Goal: Navigation & Orientation: Find specific page/section

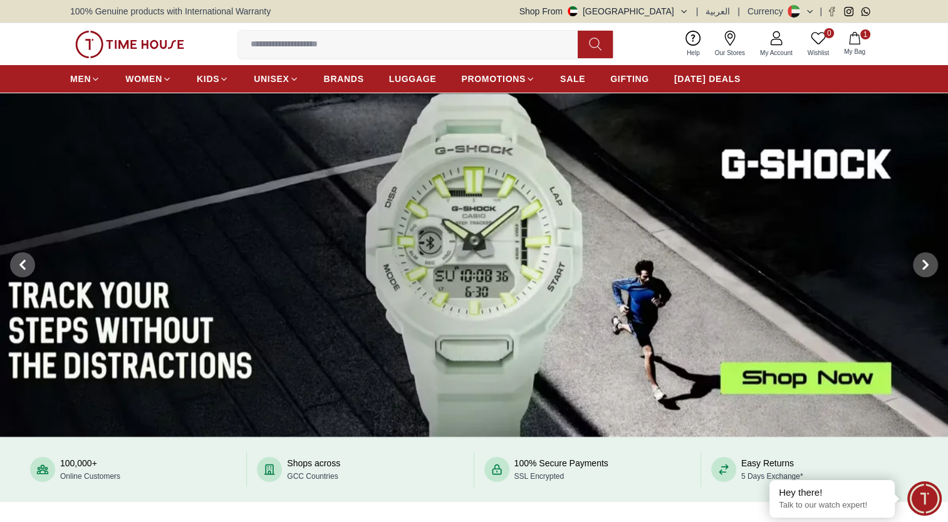
click at [864, 43] on button "1 My Bag" at bounding box center [854, 43] width 36 height 29
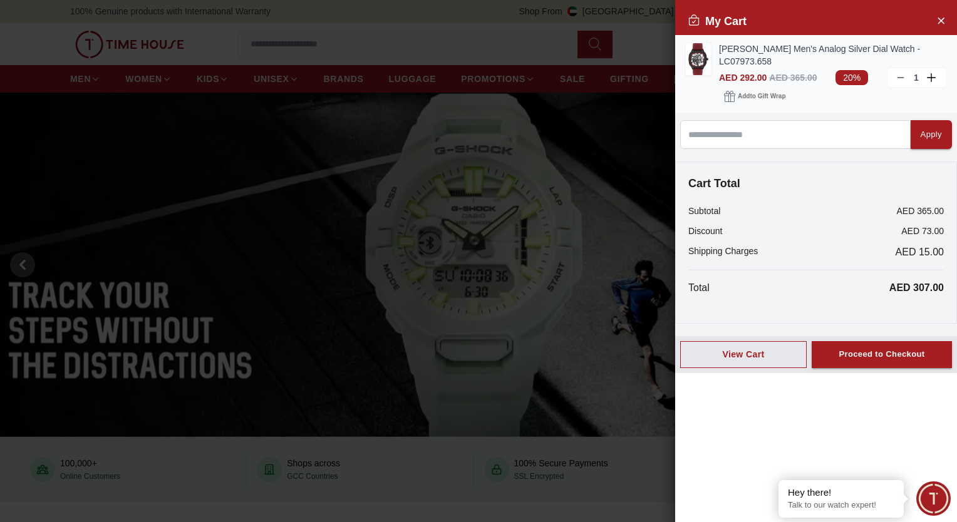
click at [900, 80] on icon at bounding box center [901, 78] width 10 height 10
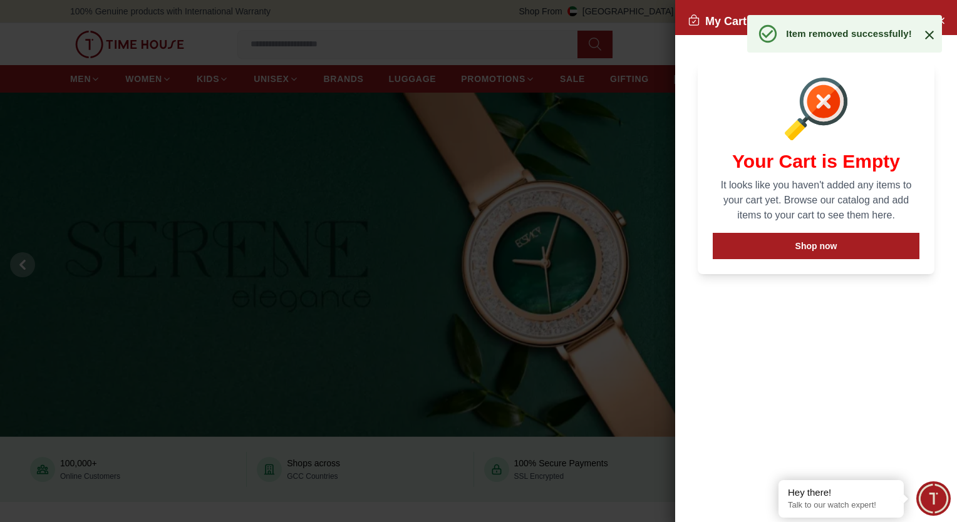
click at [928, 33] on icon at bounding box center [929, 35] width 9 height 9
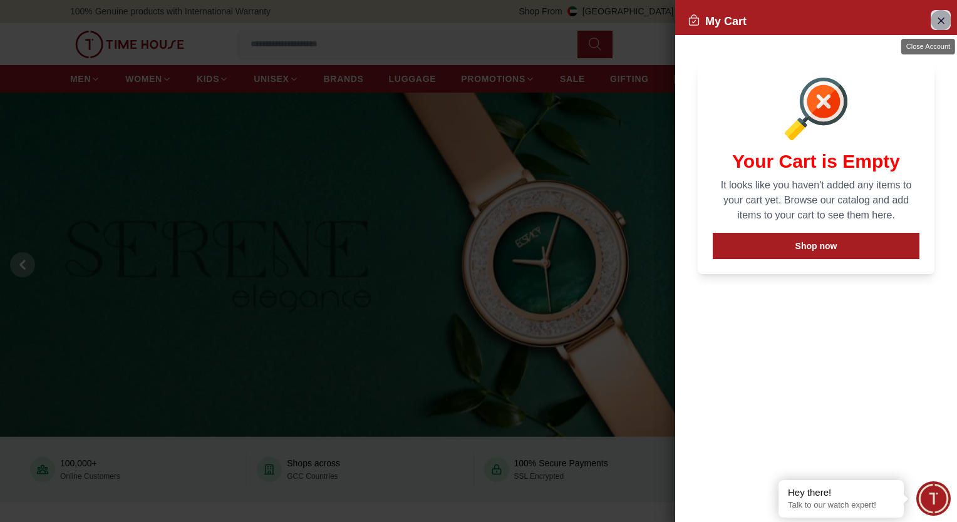
click at [938, 19] on icon "Close Account" at bounding box center [941, 21] width 10 height 16
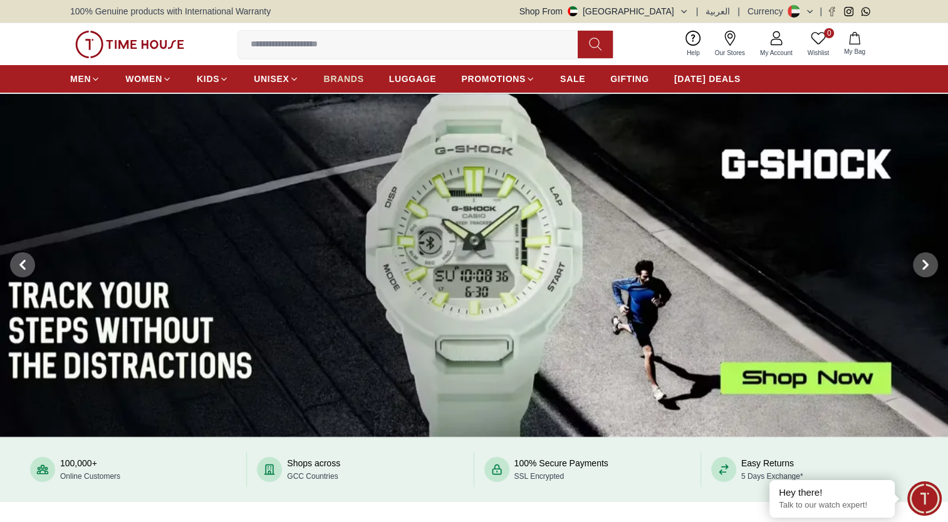
click at [342, 75] on span "BRANDS" at bounding box center [344, 79] width 40 height 13
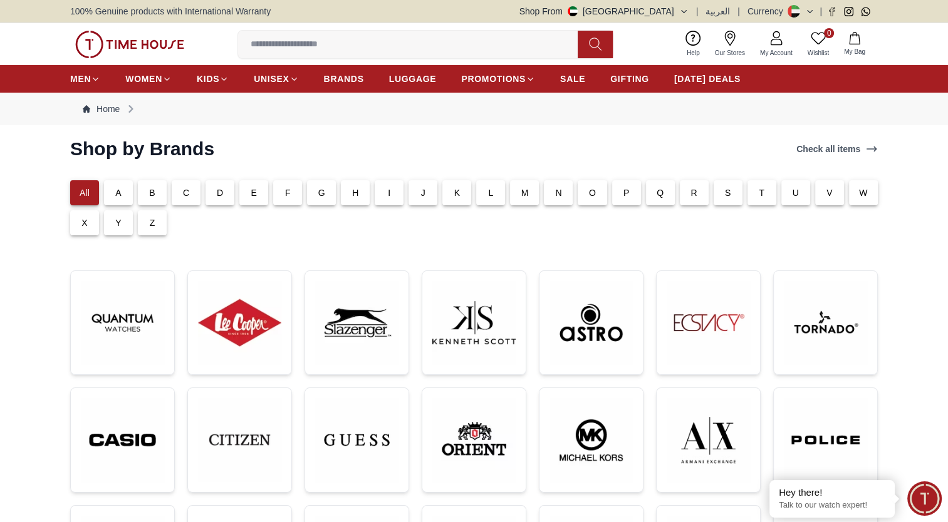
click at [142, 41] on img at bounding box center [129, 45] width 109 height 28
